Goal: Task Accomplishment & Management: Manage account settings

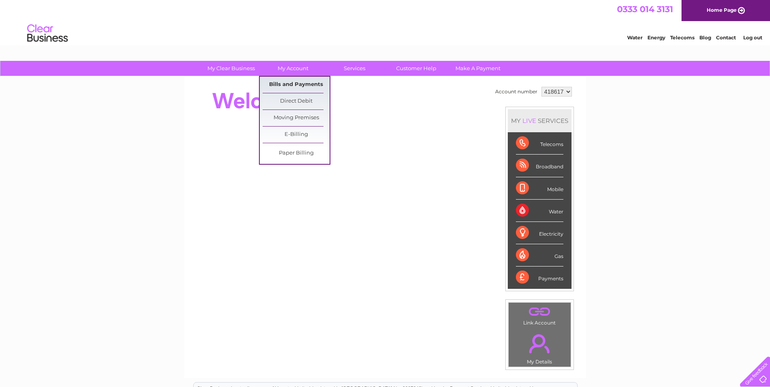
drag, startPoint x: 0, startPoint y: 0, endPoint x: 302, endPoint y: 88, distance: 314.7
click at [302, 88] on link "Bills and Payments" at bounding box center [296, 85] width 67 height 16
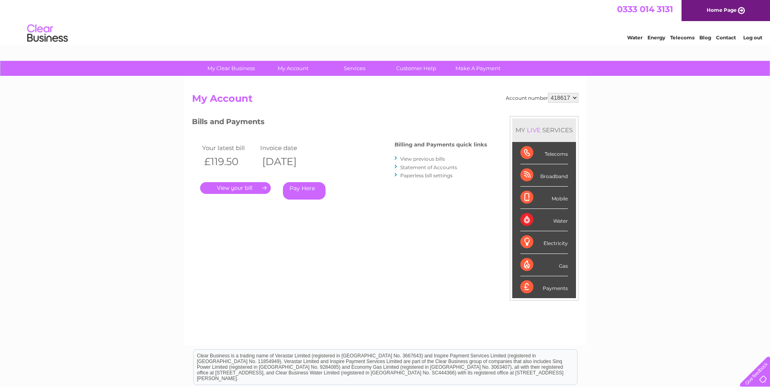
click at [244, 189] on link "." at bounding box center [235, 188] width 71 height 12
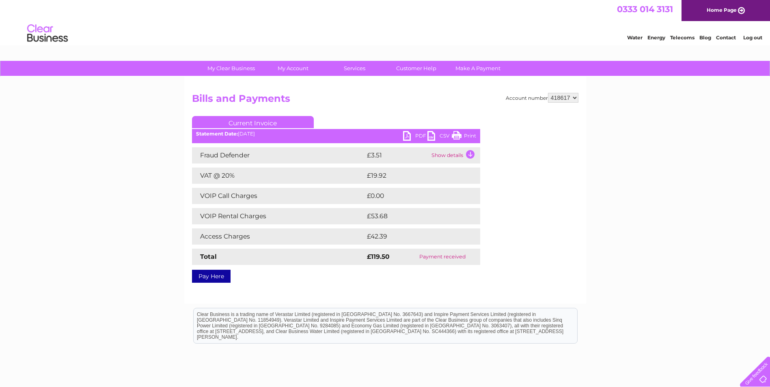
click at [417, 136] on link "PDF" at bounding box center [415, 137] width 24 height 12
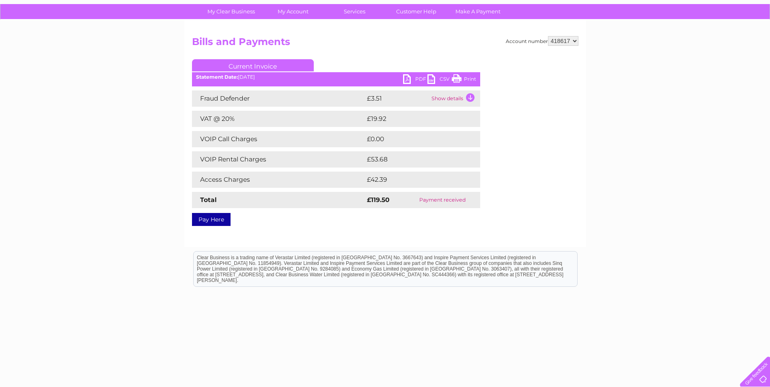
scroll to position [62, 0]
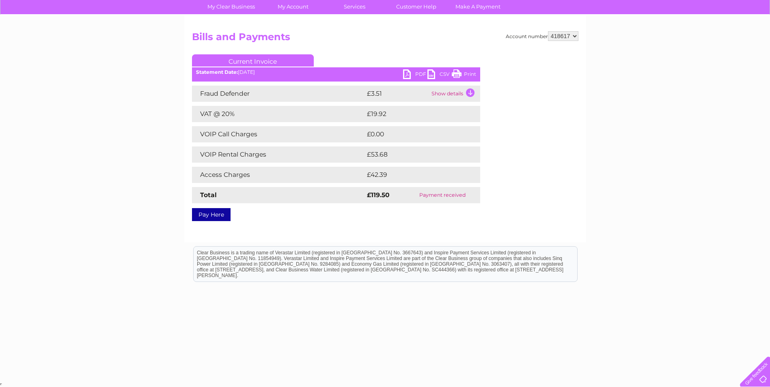
click at [599, 218] on div "My Clear Business Login Details My Details My Preferences Link Account My Accou…" at bounding box center [385, 190] width 770 height 382
click at [501, 208] on div "Account number 418617 Bills and Payments Current Invoice PDF CSV Print" at bounding box center [385, 124] width 387 height 187
